Goal: Task Accomplishment & Management: Complete application form

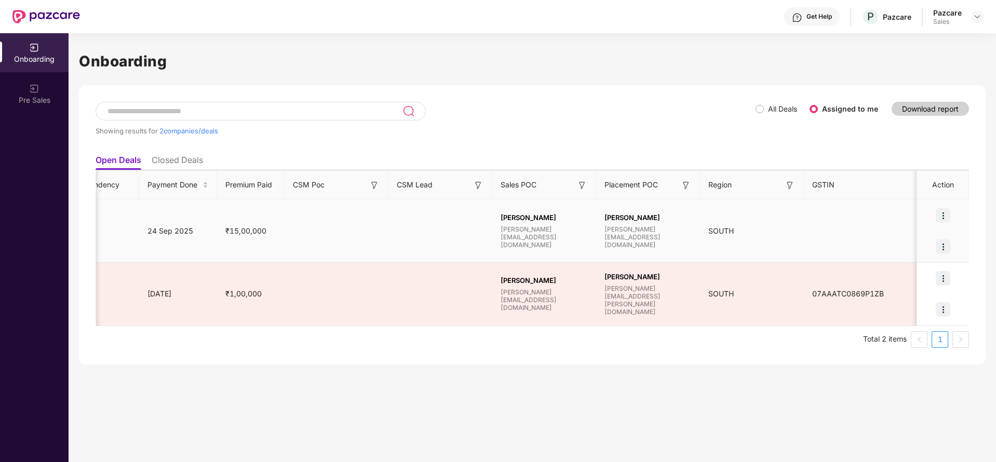
scroll to position [0, 652]
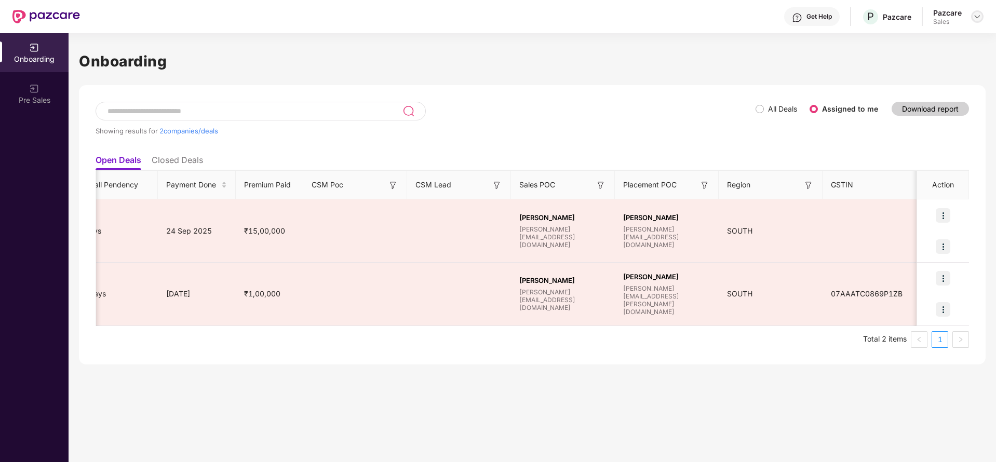
click at [976, 20] on img at bounding box center [977, 16] width 8 height 8
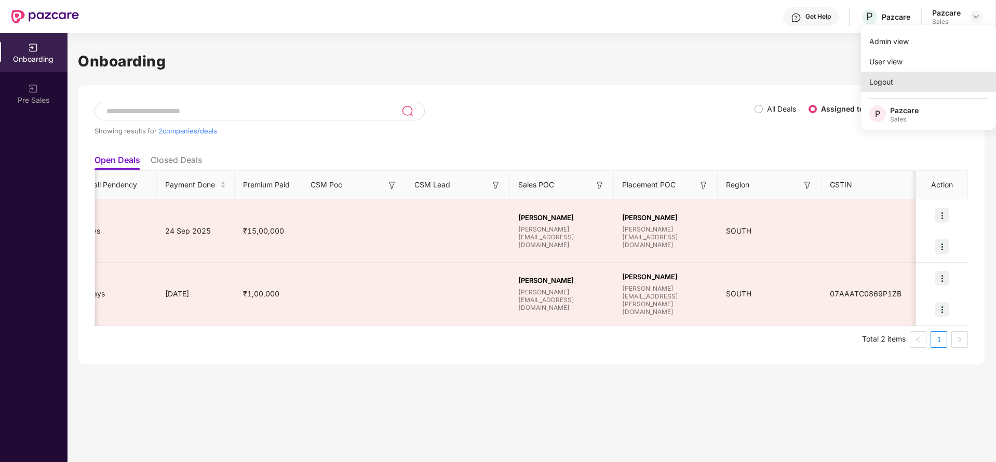
click at [910, 80] on div "Logout" at bounding box center [928, 82] width 135 height 20
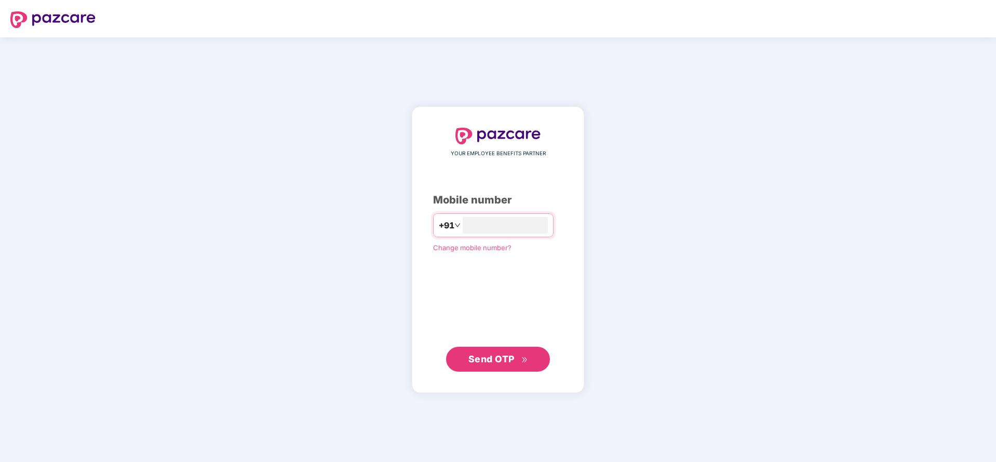
type input "**********"
click at [474, 359] on span "Send OTP" at bounding box center [491, 358] width 46 height 11
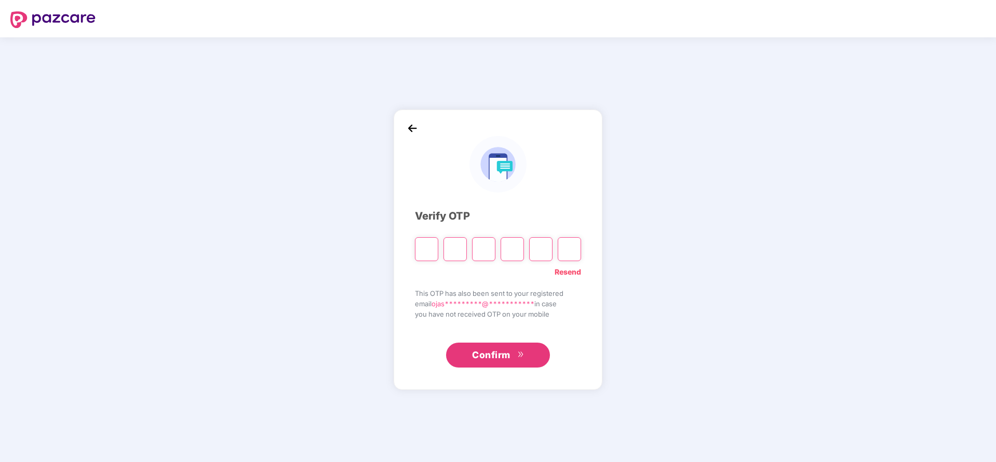
type input "*"
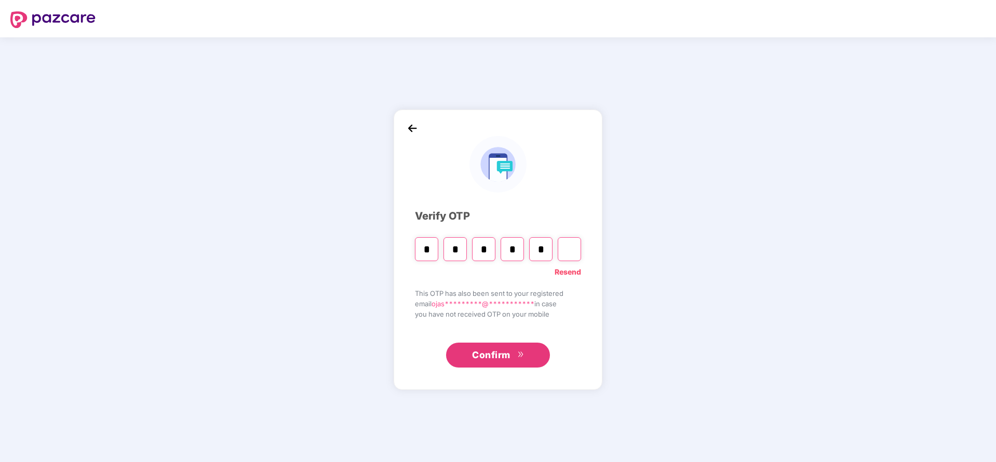
type input "*"
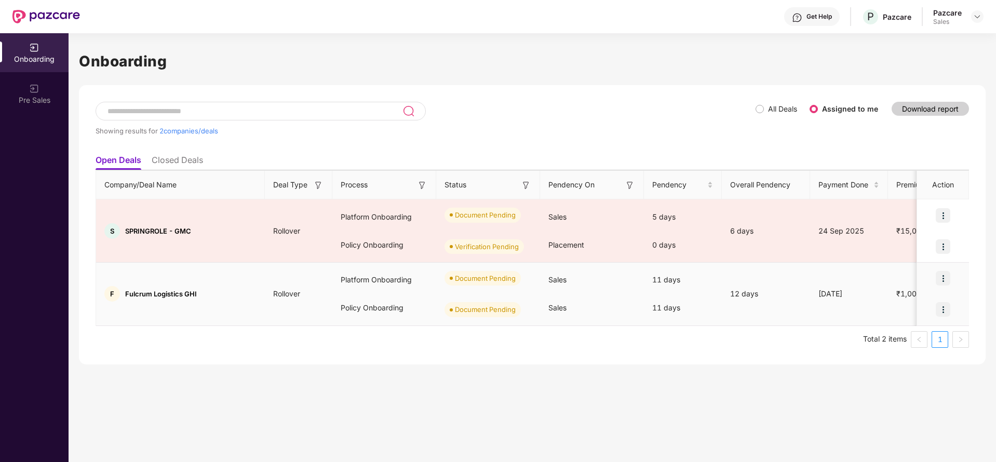
scroll to position [0, 671]
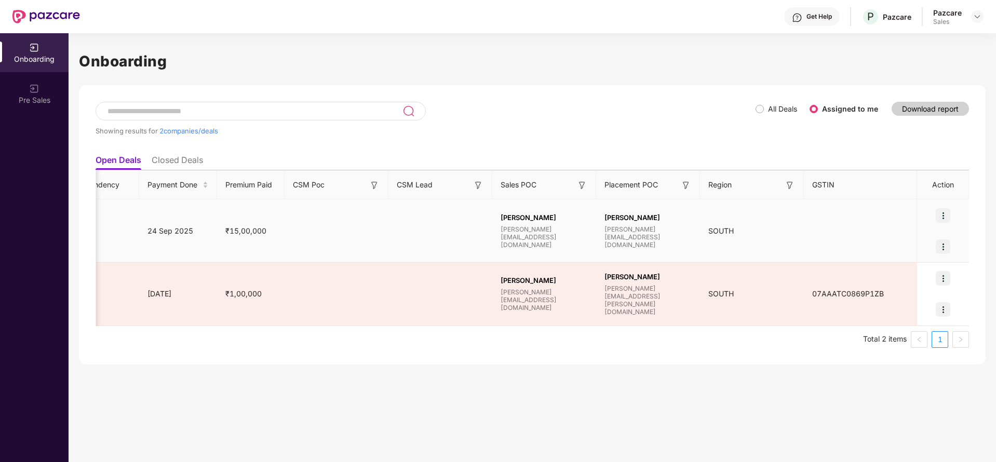
click at [941, 216] on img at bounding box center [942, 215] width 15 height 15
click at [907, 237] on span "Upload Documents" at bounding box center [895, 241] width 86 height 11
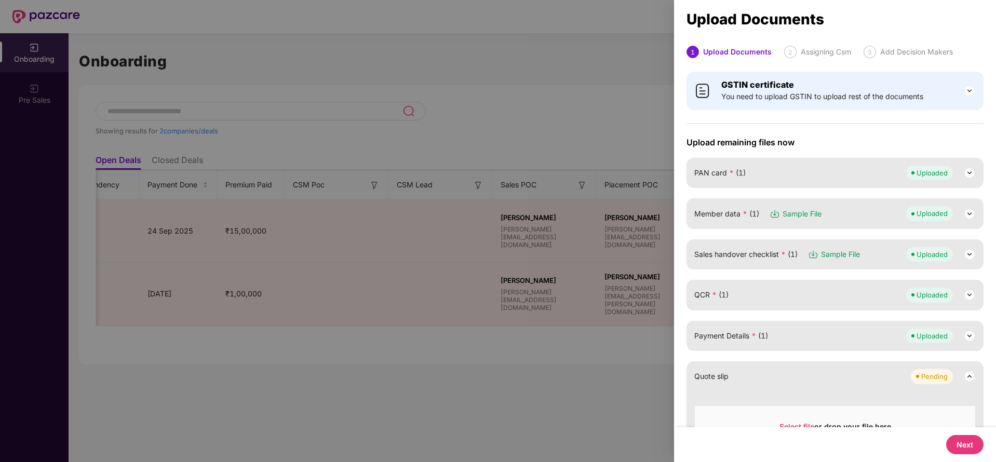
click at [557, 275] on div at bounding box center [498, 231] width 996 height 462
